Goal: Transaction & Acquisition: Register for event/course

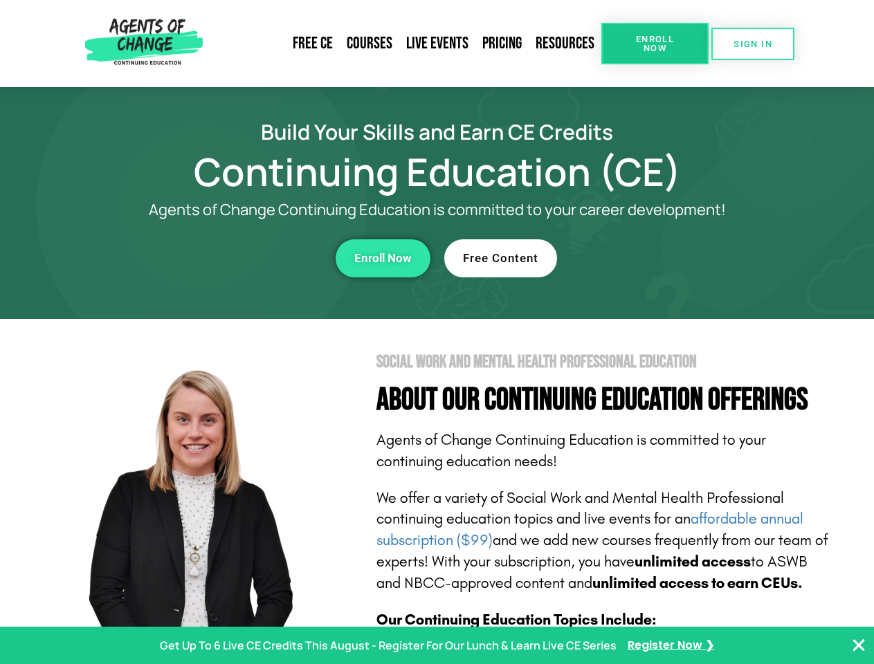
click at [437, 332] on section "Social Work and Mental Health Professional Education About Our Continuing Educa…" at bounding box center [437, 609] width 874 height 581
click at [654, 44] on span "Enroll Now" at bounding box center [654, 44] width 63 height 18
click at [753, 44] on span "SIGN IN" at bounding box center [752, 43] width 39 height 9
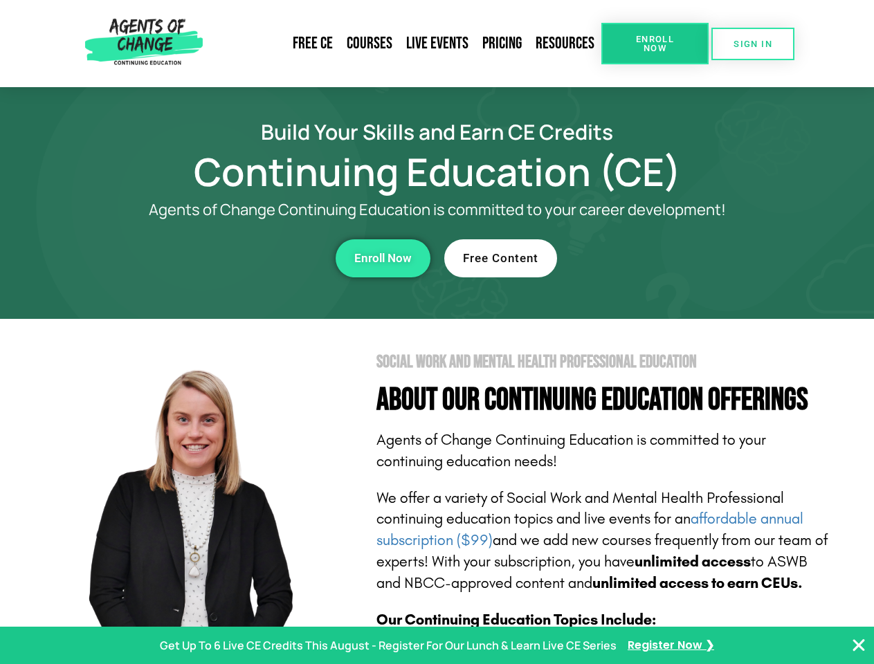
click at [240, 258] on div "Enroll Now" at bounding box center [240, 258] width 381 height 38
click at [383, 258] on span "Enroll Now" at bounding box center [382, 259] width 57 height 12
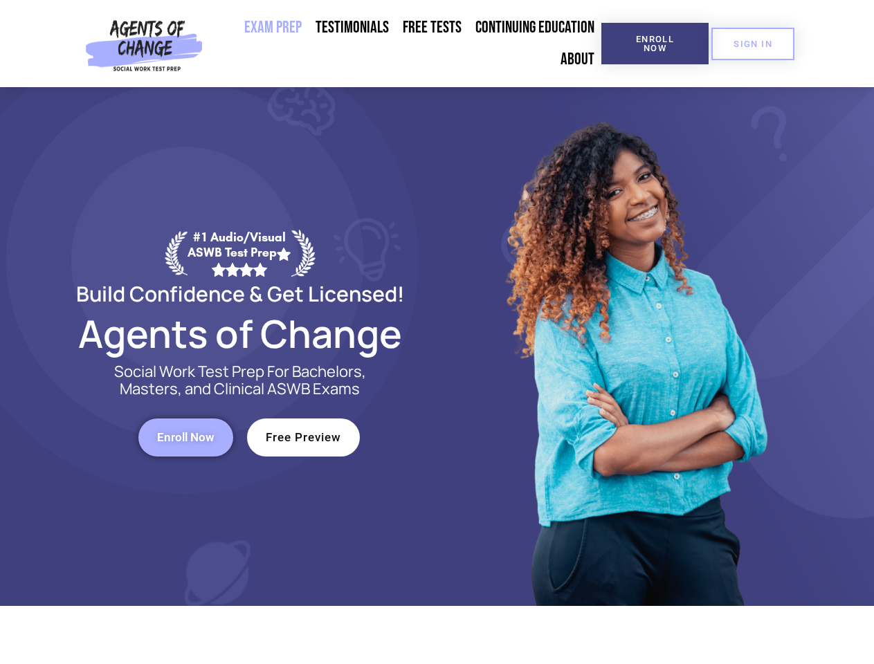
click at [437, 332] on div at bounding box center [634, 346] width 394 height 519
